Goal: Task Accomplishment & Management: Use online tool/utility

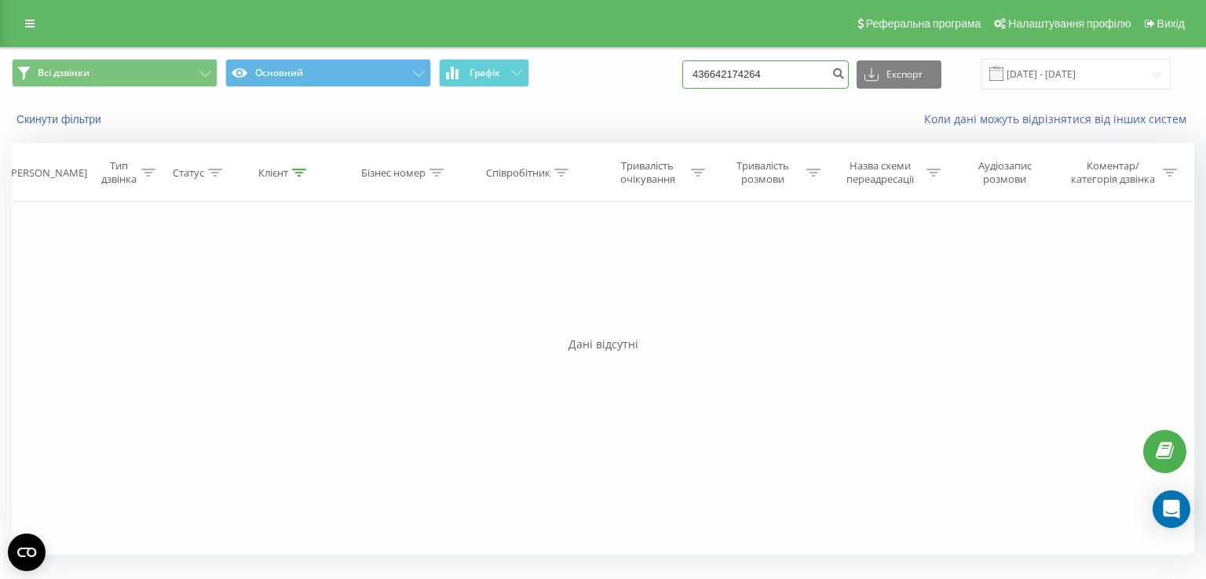
click at [754, 74] on input "436642174264" at bounding box center [765, 74] width 166 height 28
click at [750, 74] on input "436642174264" at bounding box center [765, 74] width 166 height 28
drag, startPoint x: 789, startPoint y: 77, endPoint x: 584, endPoint y: 89, distance: 205.3
click at [584, 89] on div "Всі дзвінки Основний Графік 436642174264 Експорт .csv .xls .xlsx 05.05.2025 - 0…" at bounding box center [603, 74] width 1204 height 53
paste input "0637469018"
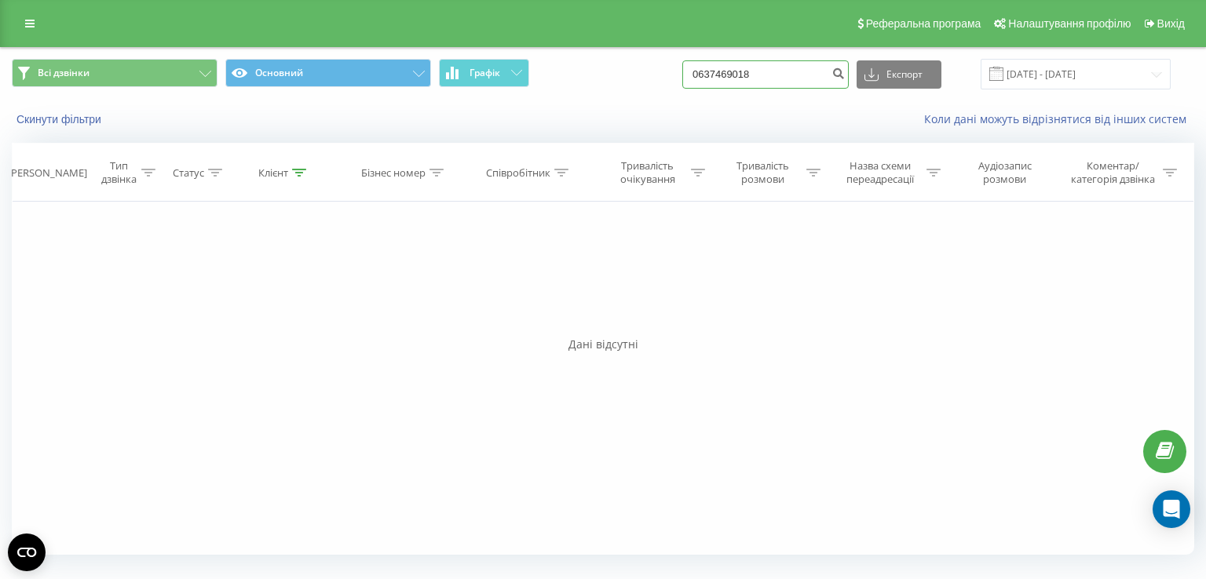
type input "0637469018"
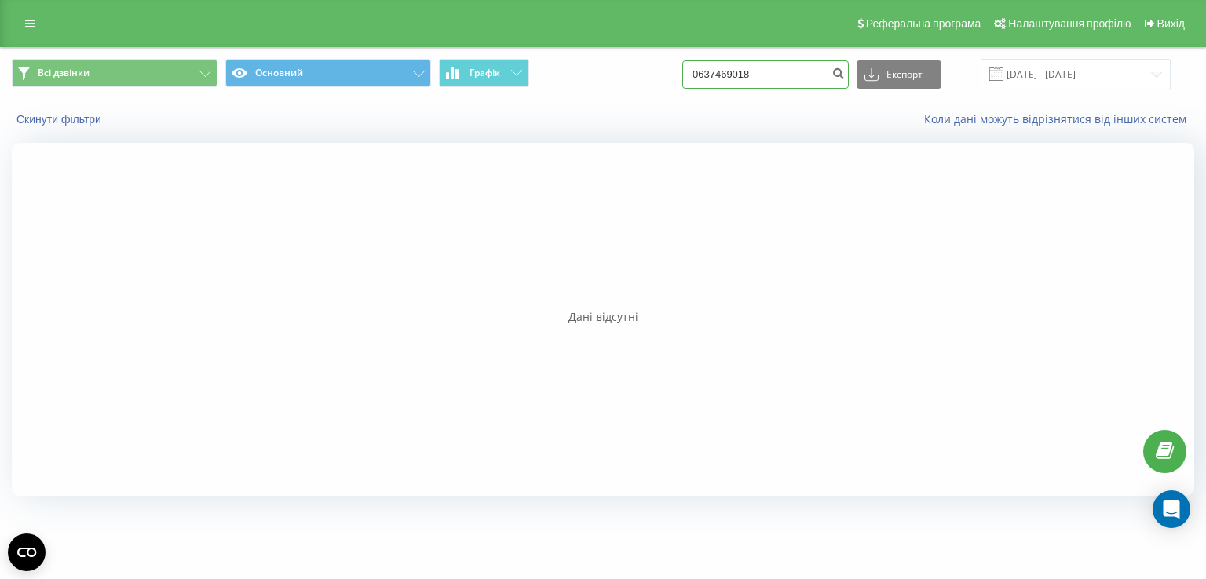
click at [784, 87] on input "0637469018" at bounding box center [765, 74] width 166 height 28
click at [792, 82] on input "0637469018" at bounding box center [765, 74] width 166 height 28
click at [784, 79] on input "0637469018" at bounding box center [765, 74] width 166 height 28
click at [782, 79] on input "0637469018" at bounding box center [765, 74] width 166 height 28
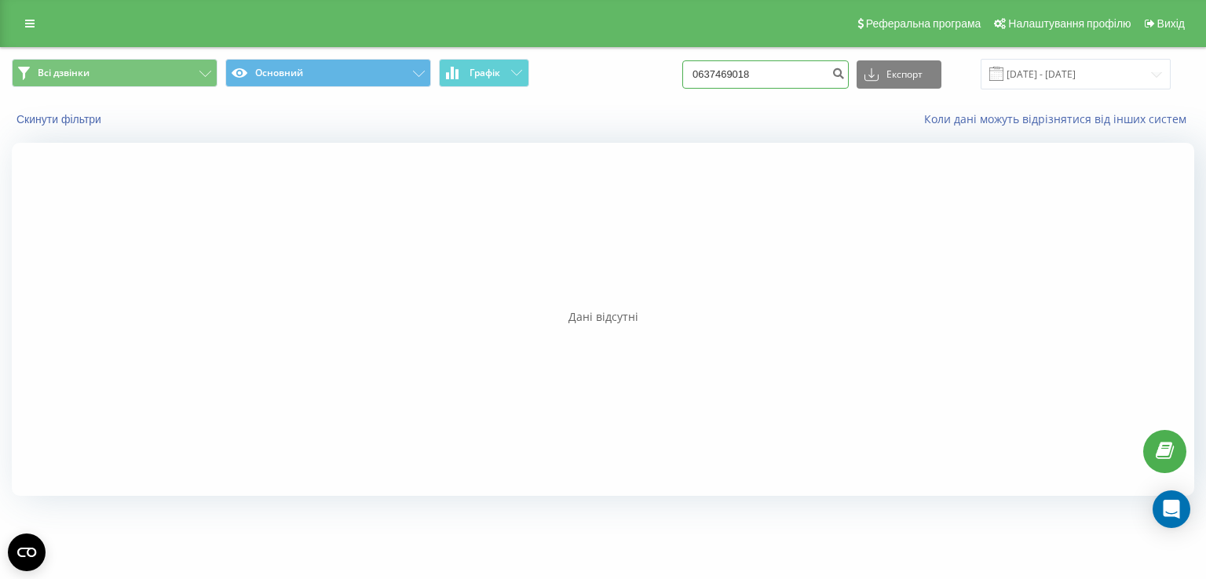
paste input "975003731"
type input "0975003731"
click at [764, 70] on input "0975003731" at bounding box center [765, 74] width 166 height 28
click at [783, 79] on input "0975003731" at bounding box center [765, 74] width 166 height 28
click at [776, 82] on input "0975003731" at bounding box center [765, 74] width 166 height 28
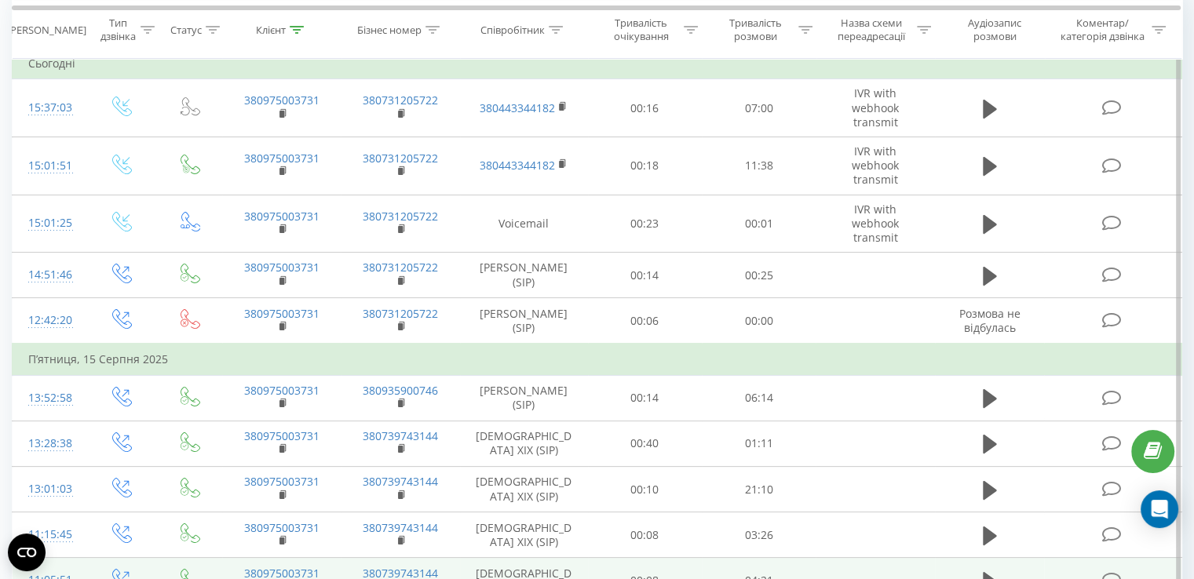
scroll to position [79, 0]
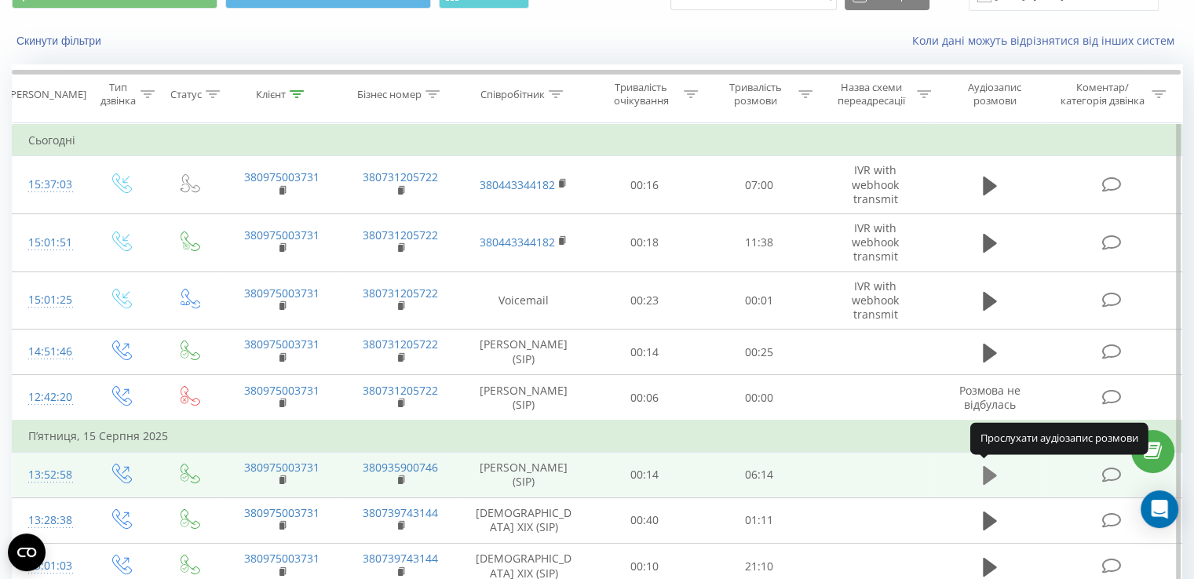
click at [981, 474] on button at bounding box center [990, 476] width 24 height 24
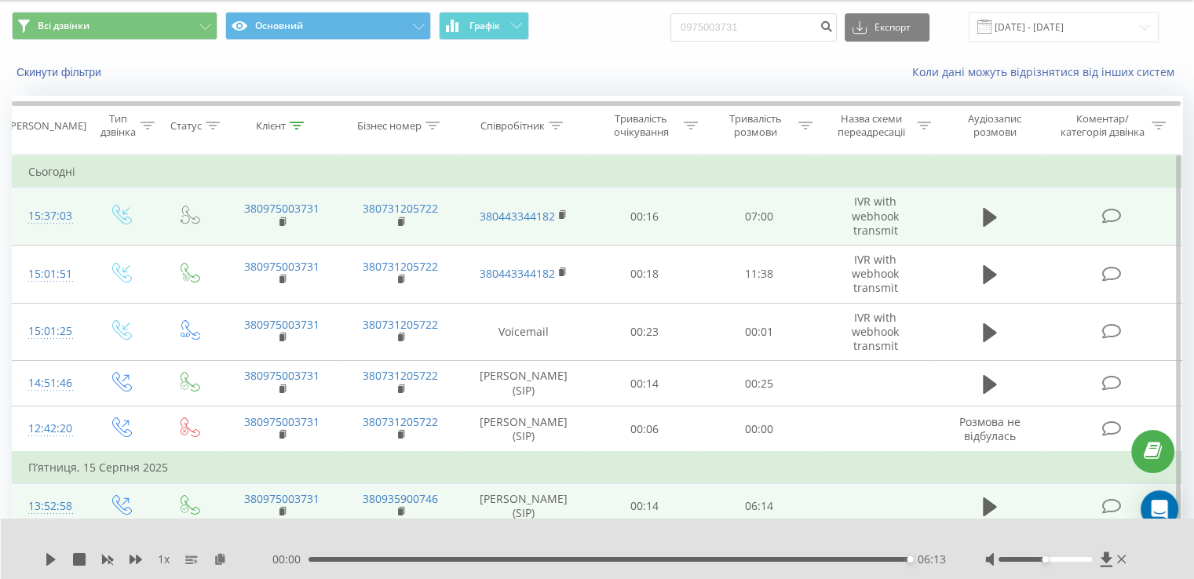
scroll to position [0, 0]
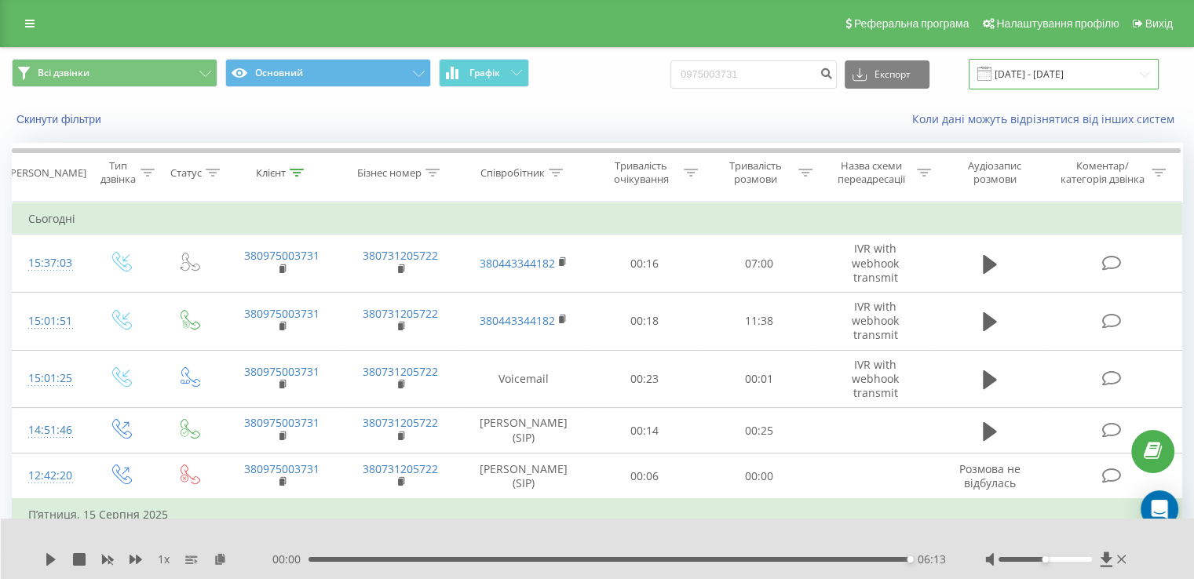
click at [1020, 72] on input "[DATE] - [DATE]" at bounding box center [1064, 74] width 190 height 31
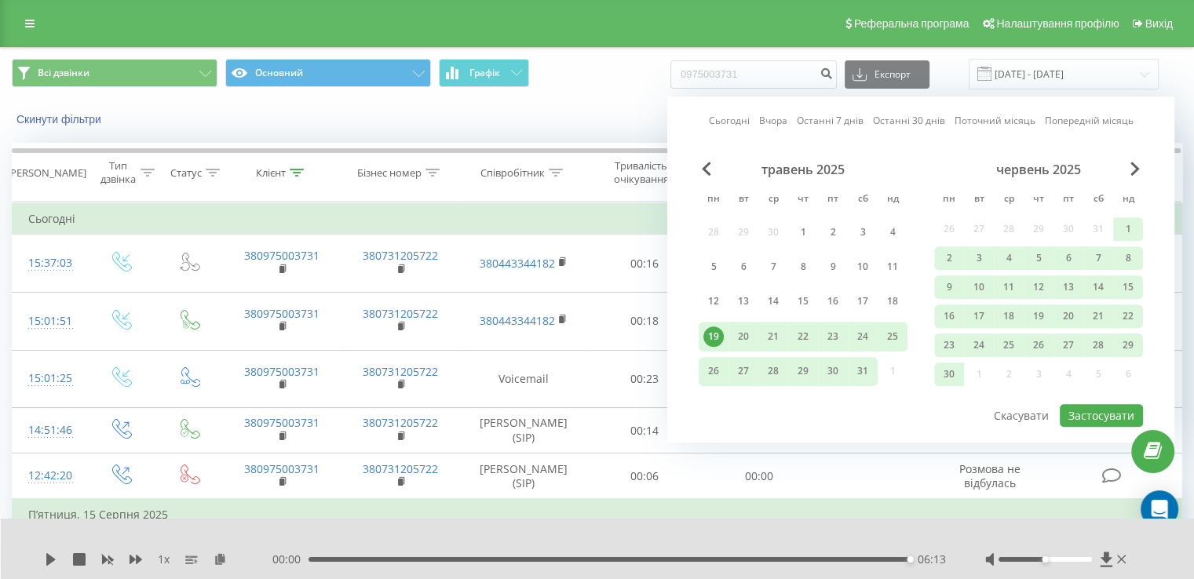
click at [710, 332] on div "19" at bounding box center [713, 337] width 20 height 20
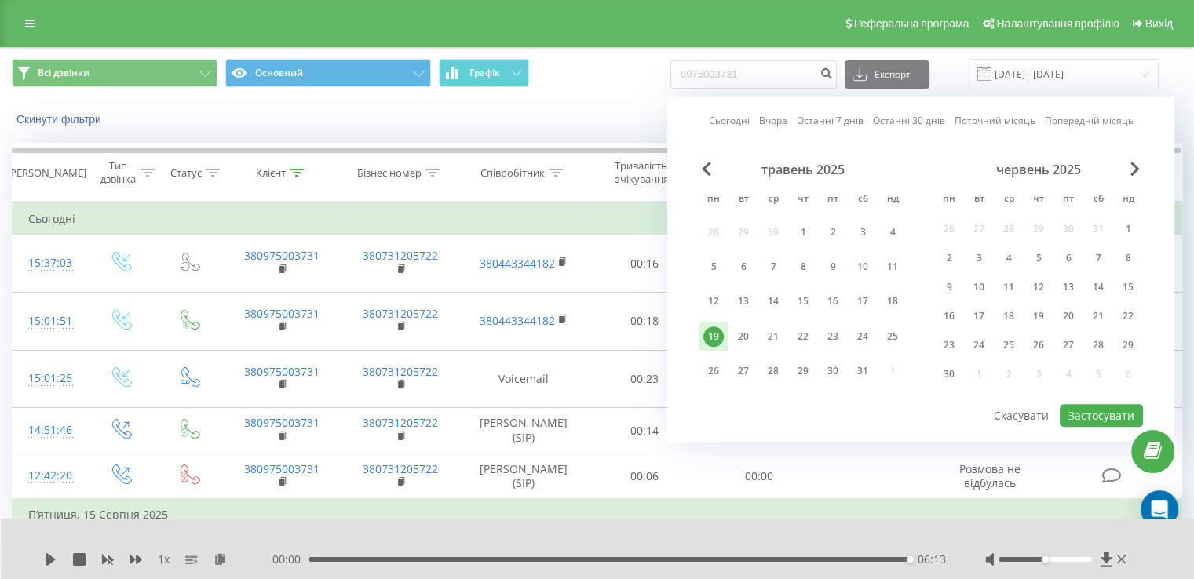
click at [710, 332] on div "19" at bounding box center [713, 337] width 20 height 20
click at [1090, 415] on button "Застосувати" at bounding box center [1101, 415] width 83 height 23
type input "[DATE] - [DATE]"
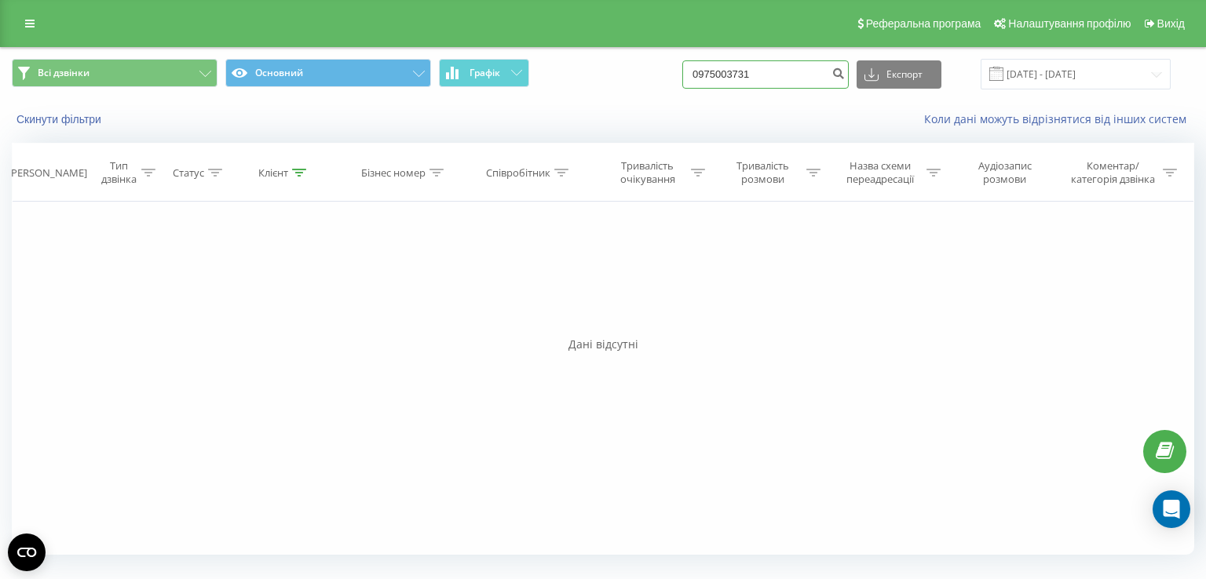
click at [726, 75] on input "0975003731" at bounding box center [765, 74] width 166 height 28
click at [907, 82] on button "Експорт" at bounding box center [898, 74] width 85 height 28
click at [893, 162] on span ".xlsx" at bounding box center [881, 159] width 23 height 15
click at [1070, 79] on input "[DATE] - [DATE]" at bounding box center [1075, 74] width 190 height 31
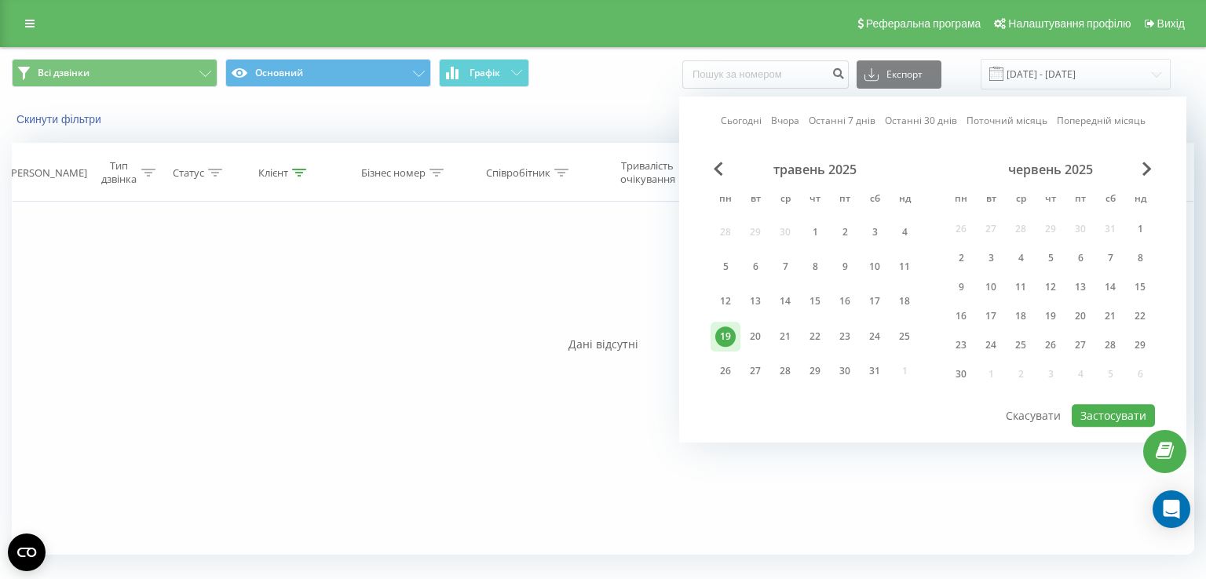
click at [1140, 170] on div "червень 2025" at bounding box center [1050, 170] width 209 height 16
click at [1156, 178] on div "Сьогодні Вчора Останні 7 днів Останні 30 днів Поточний місяць Попередній місяць…" at bounding box center [932, 270] width 507 height 346
click at [1146, 173] on span "Next Month" at bounding box center [1146, 169] width 9 height 14
click at [1143, 170] on span "Next Month" at bounding box center [1146, 169] width 9 height 14
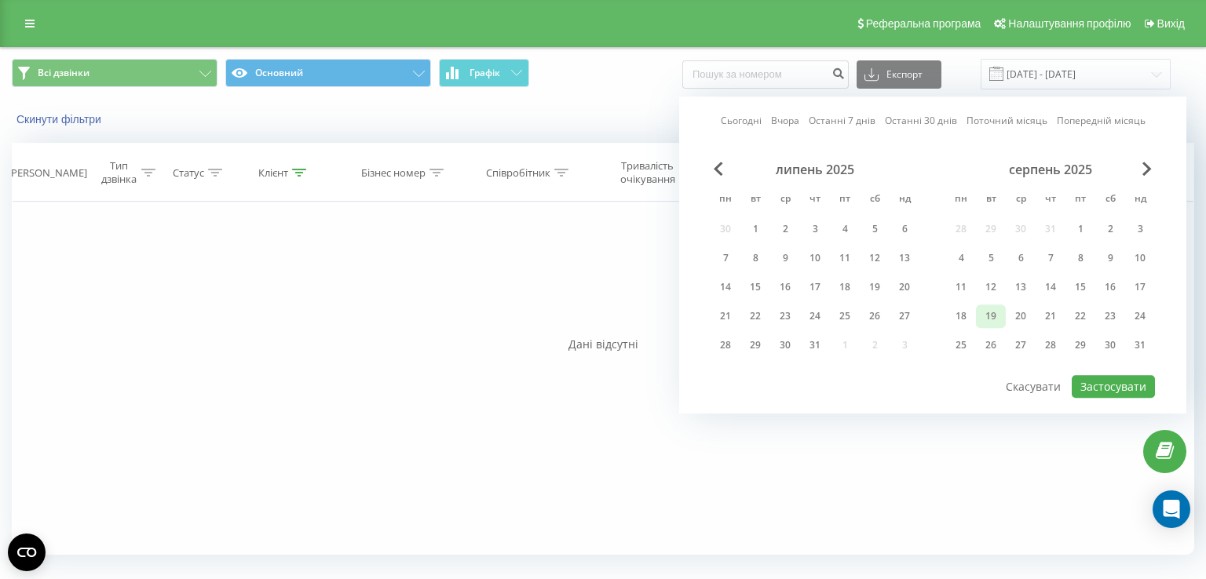
click at [995, 312] on div "19" at bounding box center [990, 316] width 20 height 20
click at [1098, 375] on button "Застосувати" at bounding box center [1113, 386] width 83 height 23
type input "[DATE] - [DATE]"
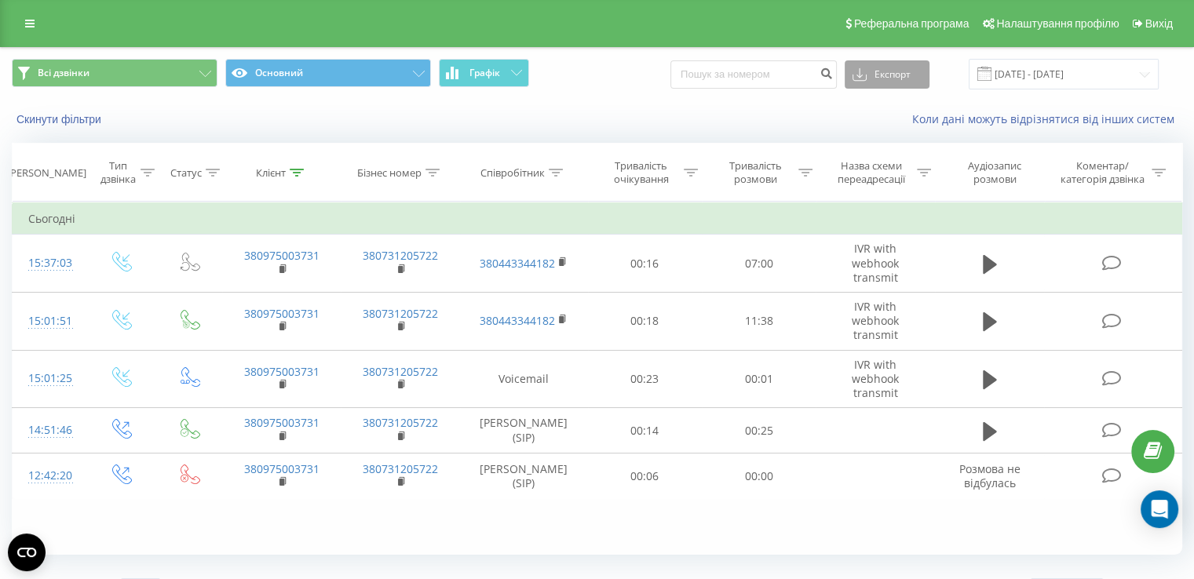
click at [883, 73] on button "Експорт" at bounding box center [887, 74] width 85 height 28
click at [896, 159] on div ".xlsx" at bounding box center [886, 160] width 83 height 28
